Goal: Task Accomplishment & Management: Complete application form

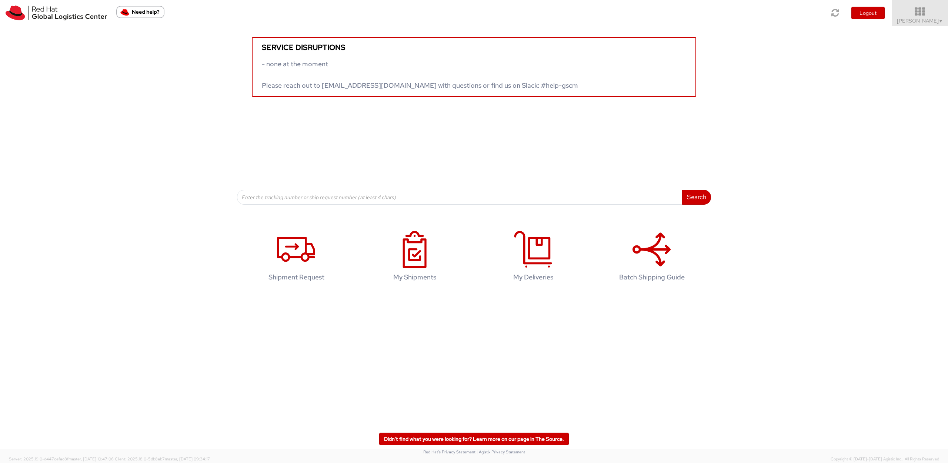
click at [907, 10] on icon at bounding box center [920, 12] width 65 height 10
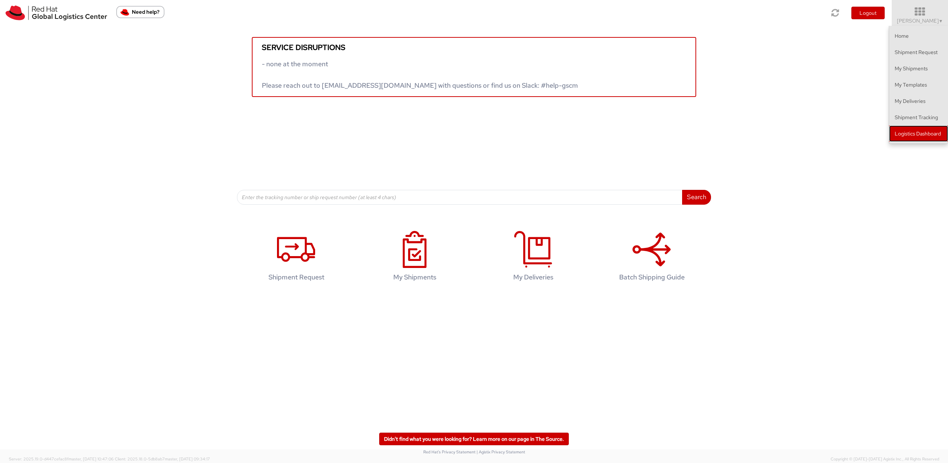
click at [936, 134] on link "Logistics Dashboard" at bounding box center [918, 134] width 59 height 16
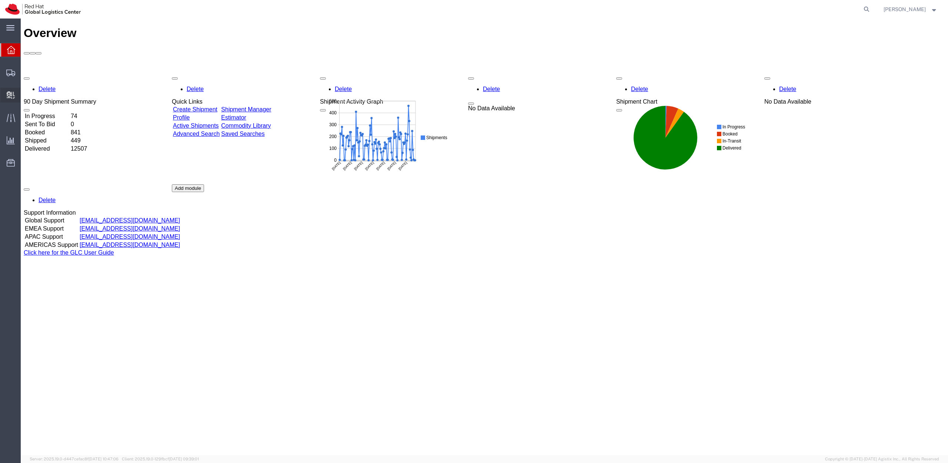
click at [0, 0] on span "Create Internal Batch" at bounding box center [0, 0] width 0 height 0
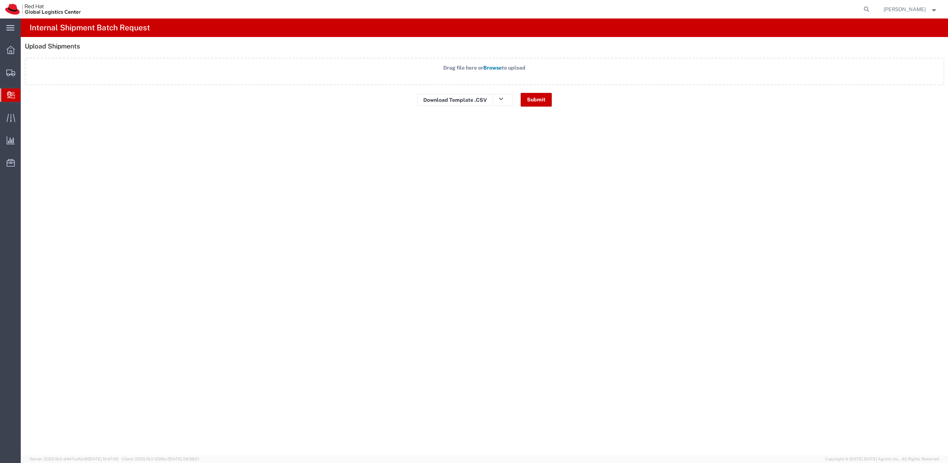
click at [0, 0] on span "Create Delivery" at bounding box center [0, 0] width 0 height 0
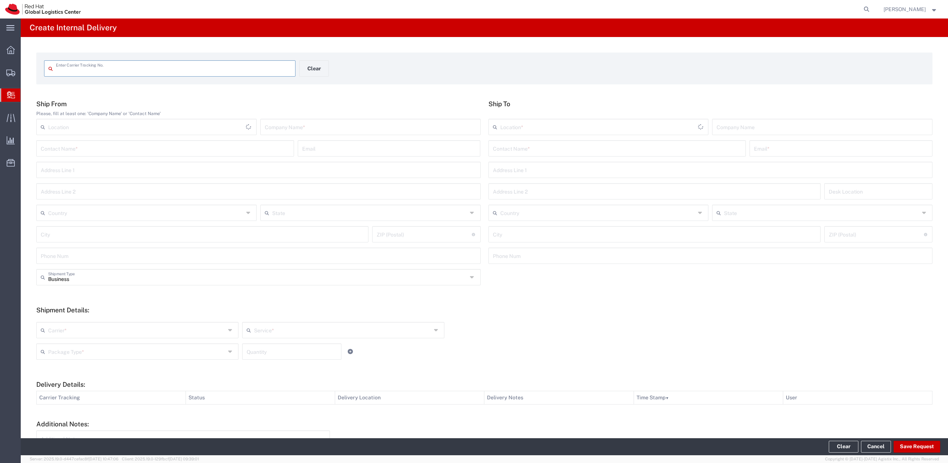
click at [91, 70] on input "text" at bounding box center [173, 67] width 235 height 13
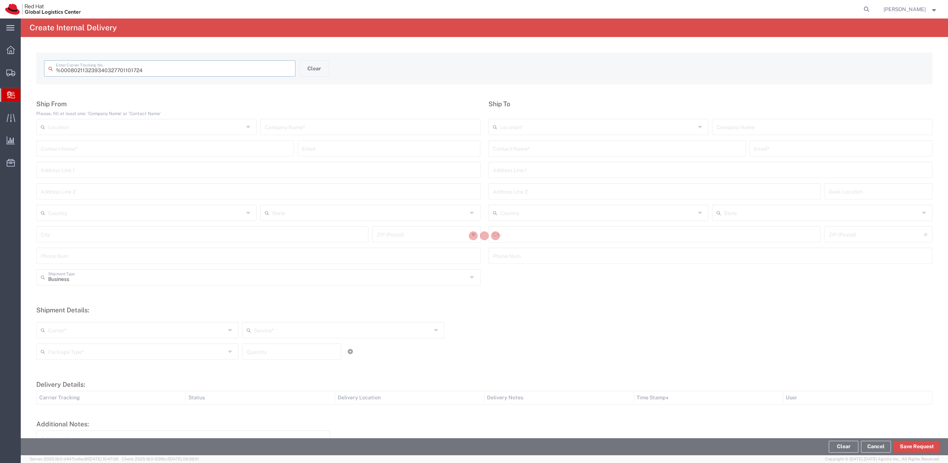
type input " 0802113239340327701101724"
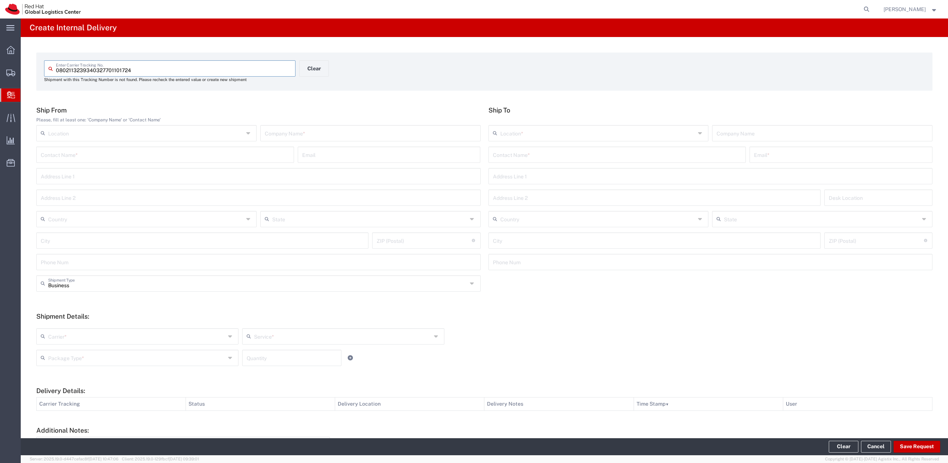
click at [518, 159] on input "text" at bounding box center [617, 154] width 249 height 13
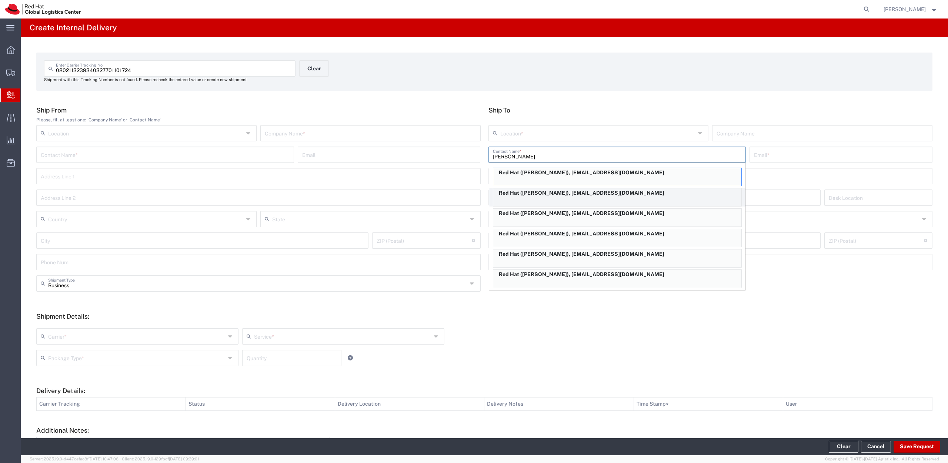
type input "[PERSON_NAME]"
click at [544, 193] on p "Red Hat ([PERSON_NAME]), [EMAIL_ADDRESS][DOMAIN_NAME]" at bounding box center [617, 192] width 248 height 9
type input "RH - Raanana"
type input "Red Hat"
type input "[PERSON_NAME]"
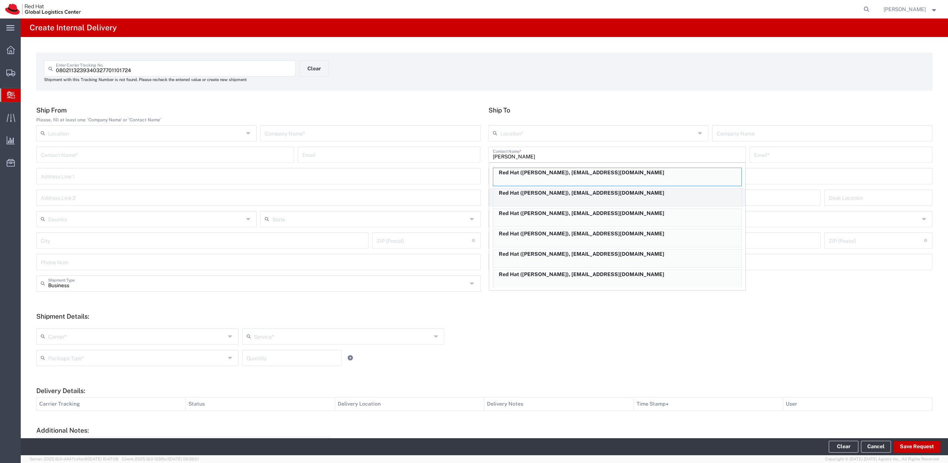
type input "[EMAIL_ADDRESS][DOMAIN_NAME]"
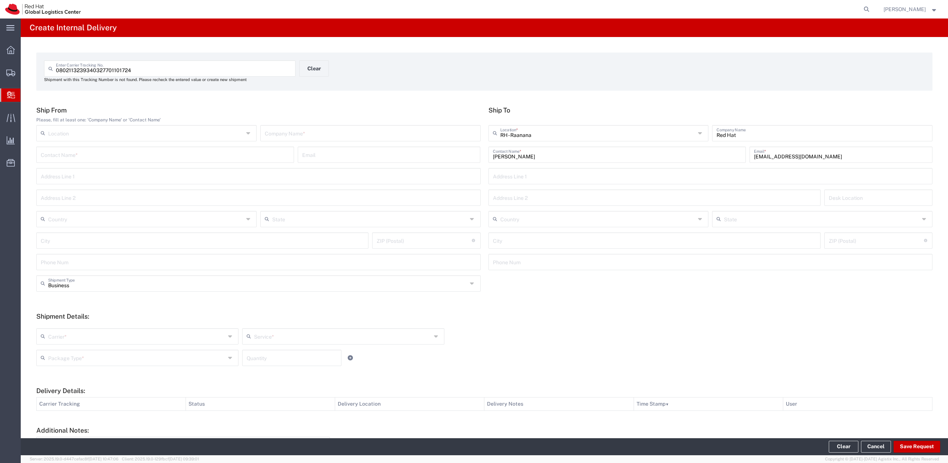
click at [698, 133] on icon at bounding box center [701, 133] width 6 height 12
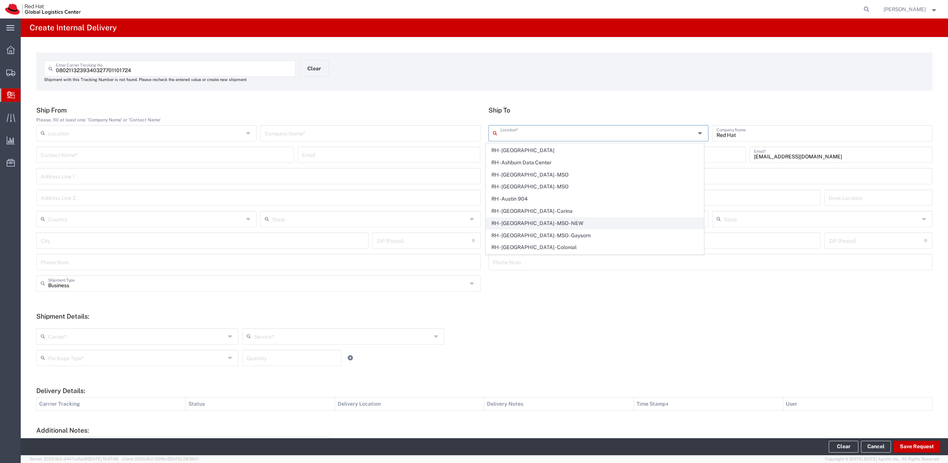
scroll to position [44, 0]
click at [548, 226] on span "RH - [GEOGRAPHIC_DATA] - Colonial" at bounding box center [594, 225] width 217 height 11
type input "RH - [GEOGRAPHIC_DATA] - Colonial"
type input "Red Hat, S.L"
type input "[STREET_ADDRESS][PERSON_NAME]"
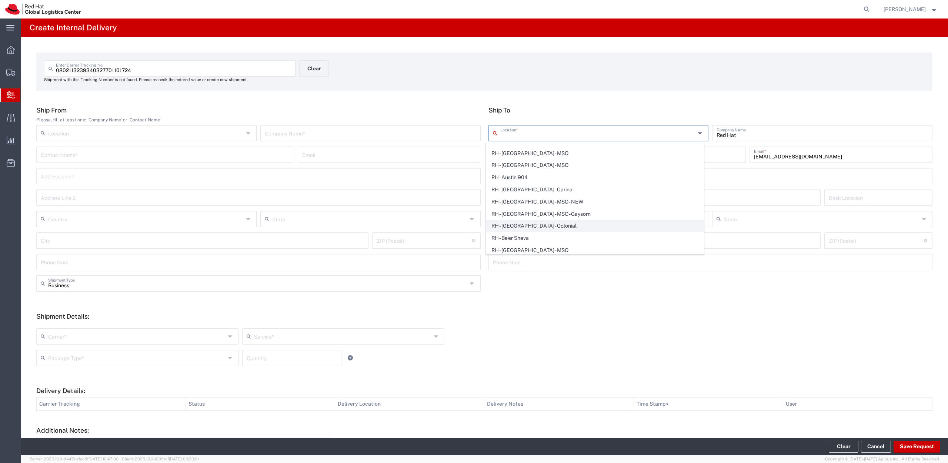
type input "3rd Floor"
type input "[GEOGRAPHIC_DATA]"
type input "08021"
type input "34 9355 35785"
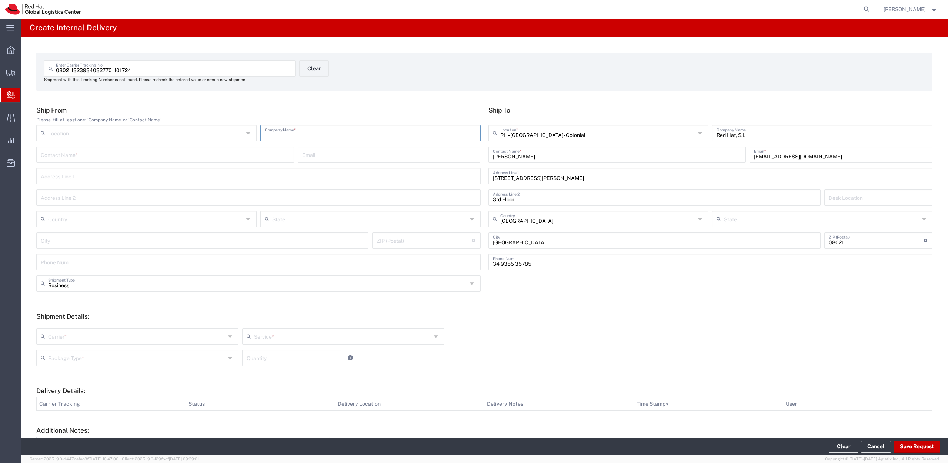
click at [300, 133] on input "text" at bounding box center [370, 132] width 211 height 13
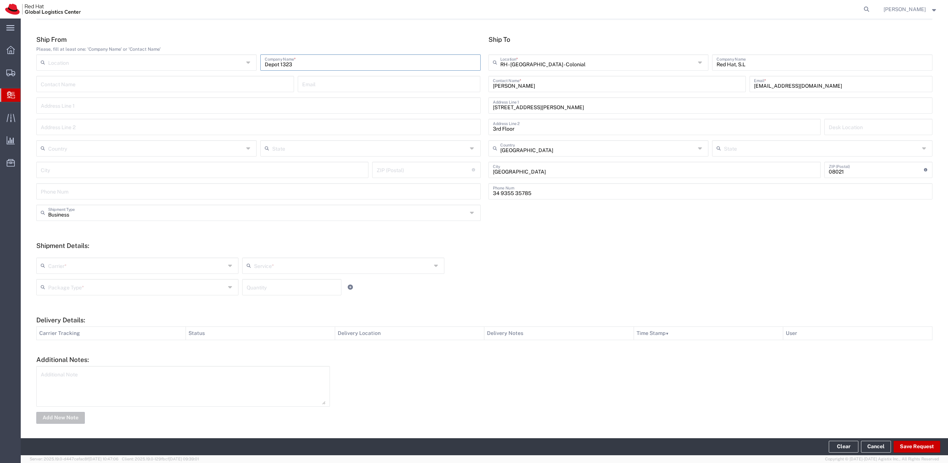
scroll to position [73, 0]
type input "Depot 1323"
click at [143, 267] on input "text" at bounding box center [136, 263] width 177 height 13
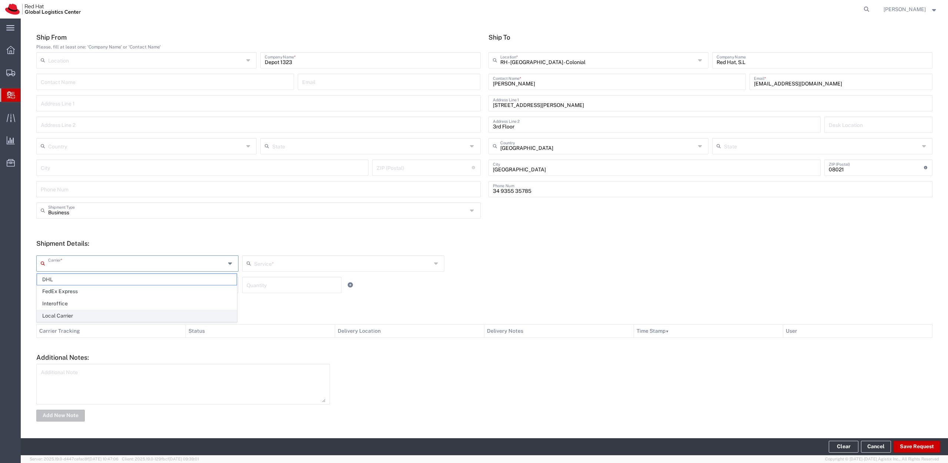
click at [131, 315] on span "Local Carrier" at bounding box center [137, 315] width 200 height 11
type input "Local Carrier"
type input "Local_Ground"
click at [89, 284] on input "text" at bounding box center [136, 284] width 177 height 13
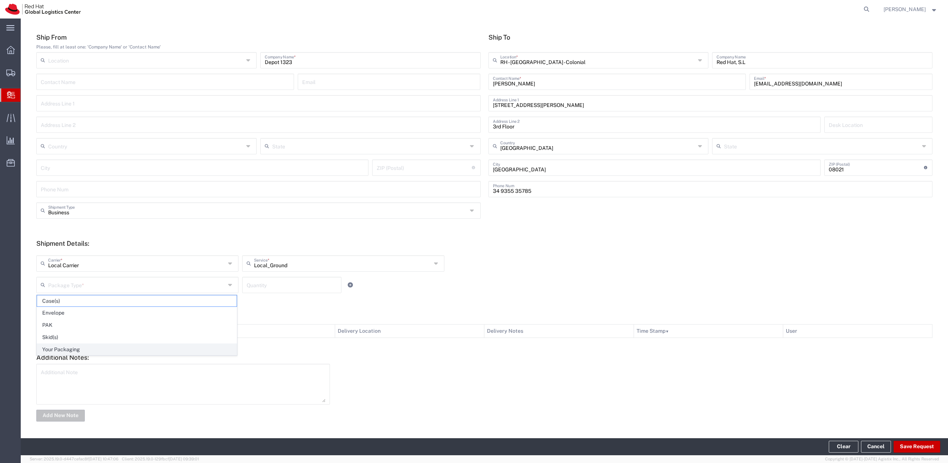
click at [87, 348] on span "Your Packaging" at bounding box center [137, 349] width 200 height 11
type input "Your Packaging"
click at [290, 287] on input "number" at bounding box center [292, 284] width 90 height 13
type input "1"
click at [441, 380] on div at bounding box center [635, 393] width 603 height 58
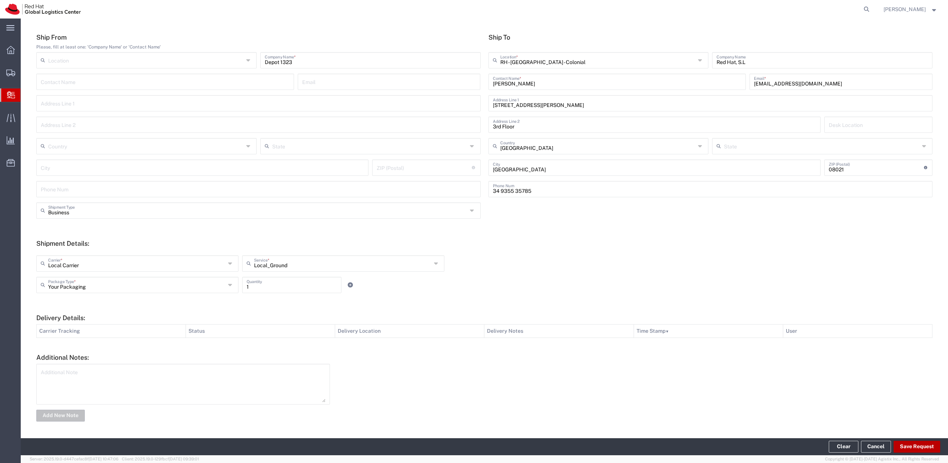
click at [909, 446] on button "Save Request" at bounding box center [917, 447] width 47 height 12
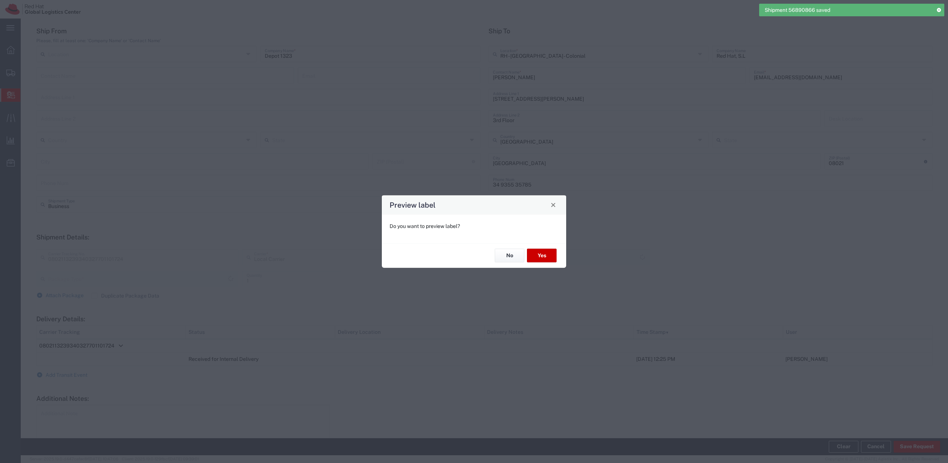
scroll to position [67, 0]
type input "Your Packaging"
type input "Local_Ground"
click at [513, 252] on button "No" at bounding box center [510, 256] width 30 height 14
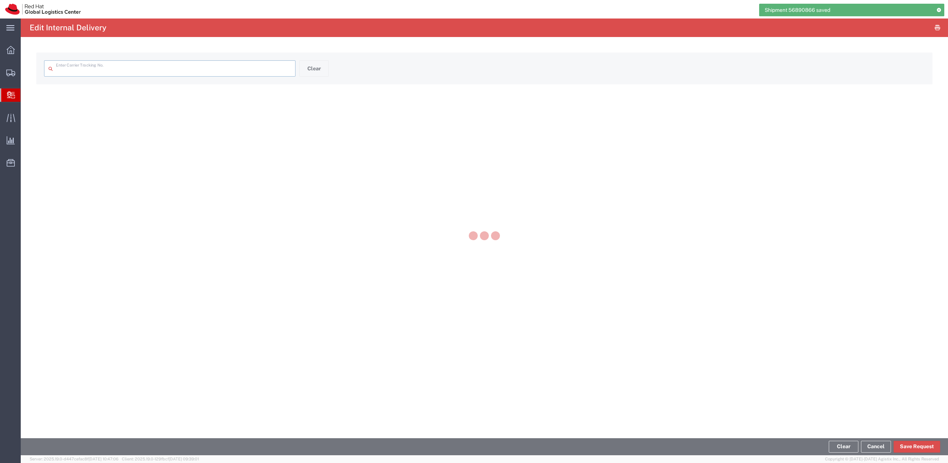
type input "0802113239340327701101724"
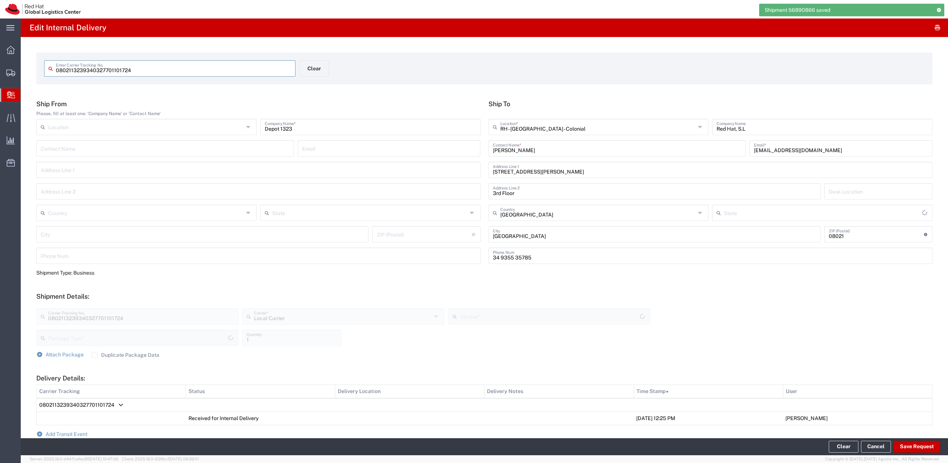
type input "Your Packaging"
type input "Local_Ground"
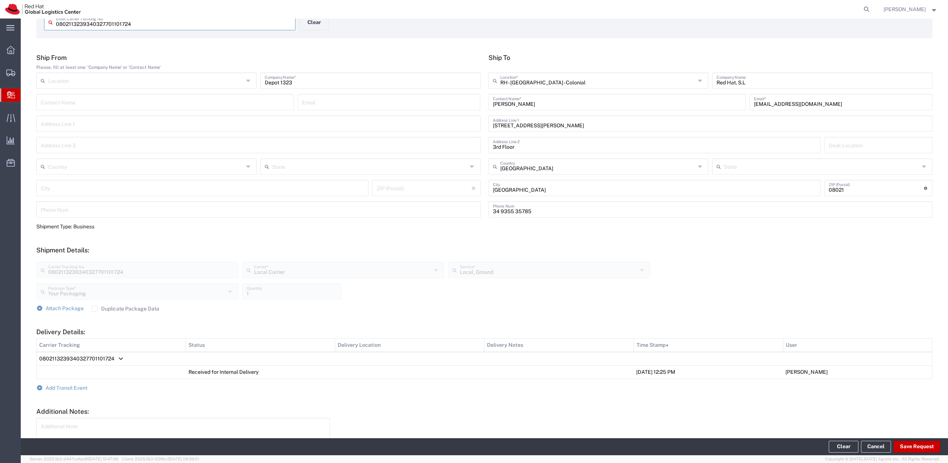
scroll to position [100, 0]
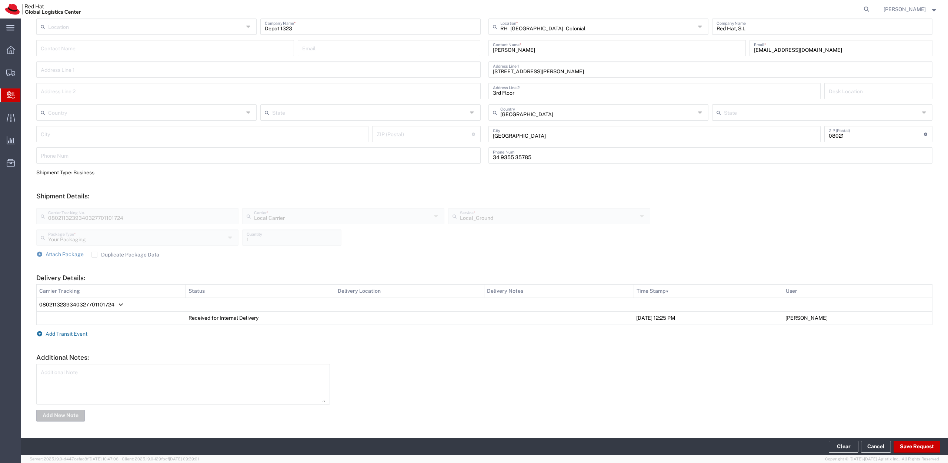
click at [37, 332] on icon at bounding box center [39, 333] width 7 height 5
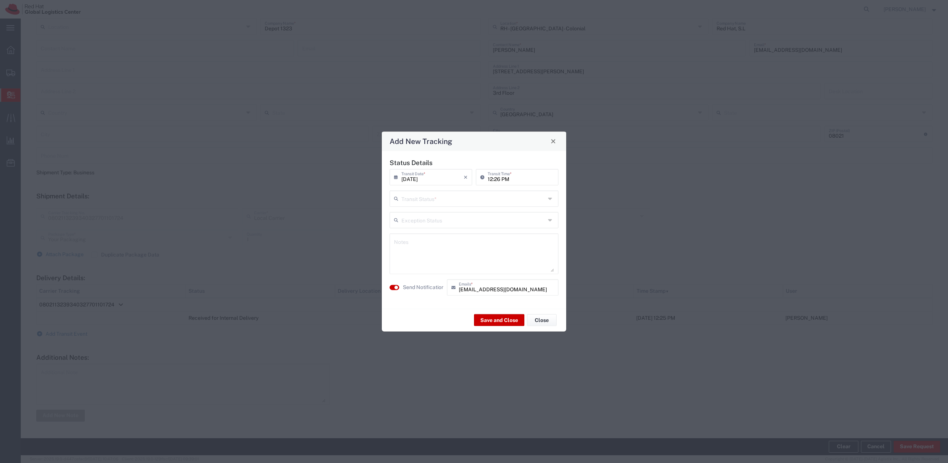
click at [467, 197] on input "text" at bounding box center [473, 197] width 144 height 13
click at [455, 215] on span "Delivery Confirmation" at bounding box center [473, 214] width 167 height 11
type input "Delivery Confirmation"
click at [509, 322] on button "Save and Close" at bounding box center [499, 320] width 50 height 12
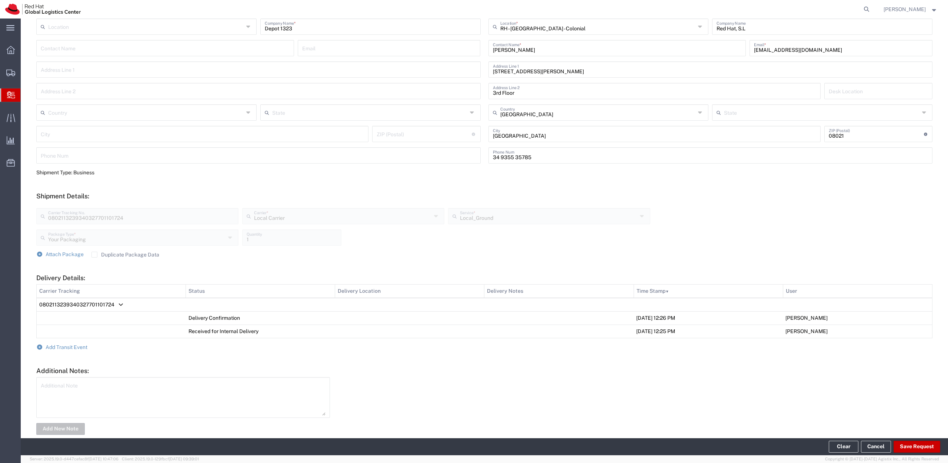
scroll to position [114, 0]
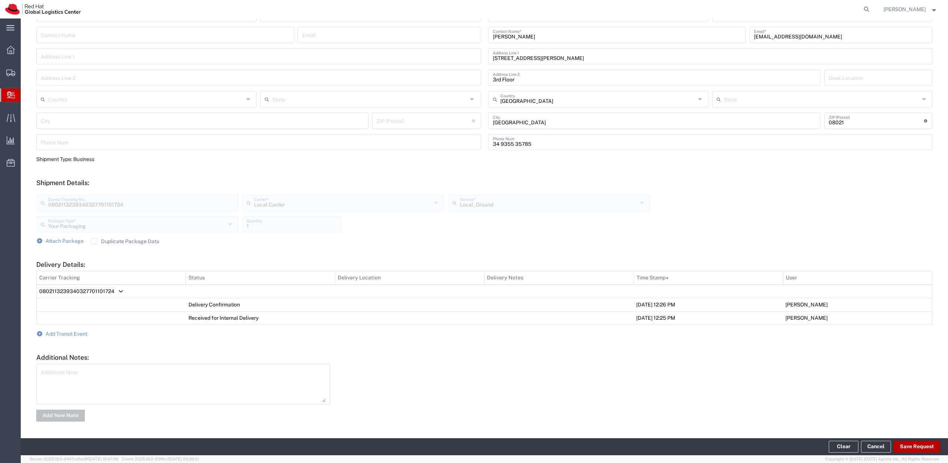
click at [907, 449] on button "Save Request" at bounding box center [917, 447] width 47 height 12
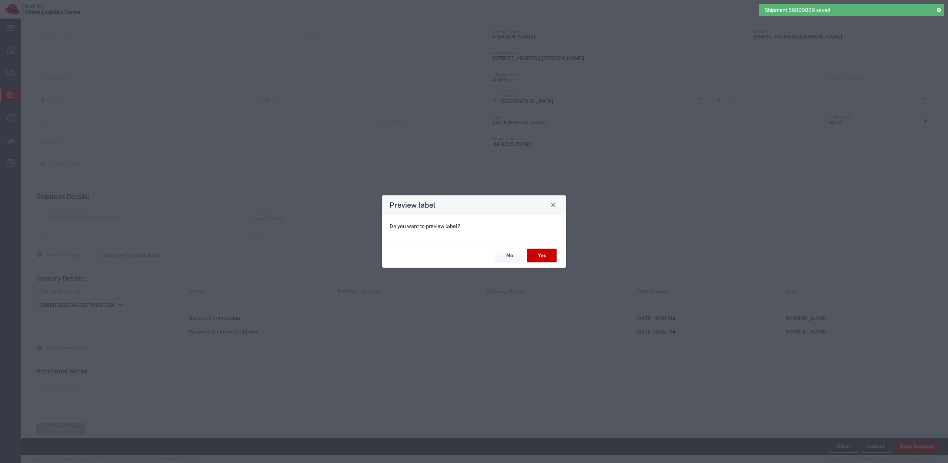
type input "Your Packaging"
type input "Local_Ground"
click at [507, 254] on button "No" at bounding box center [510, 256] width 30 height 14
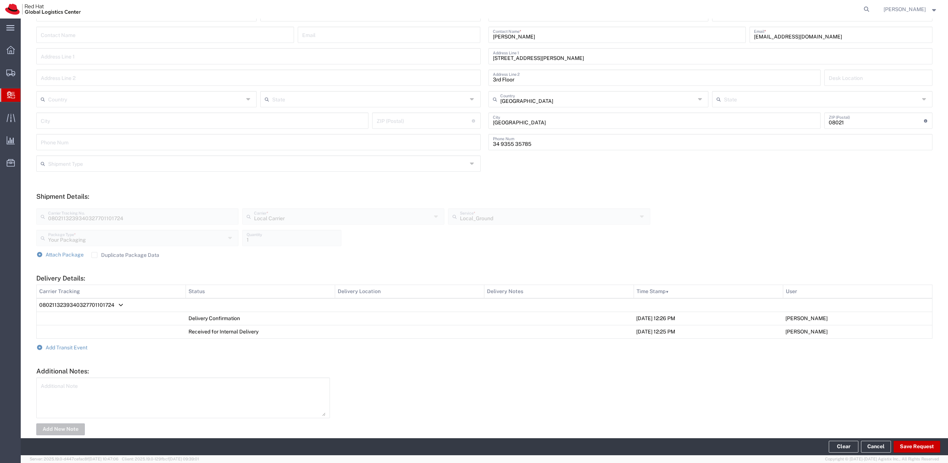
scroll to position [0, 0]
